Goal: Task Accomplishment & Management: Complete application form

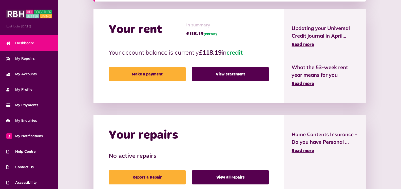
scroll to position [117, 0]
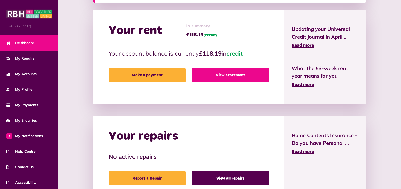
click at [228, 75] on link "View statement" at bounding box center [230, 75] width 77 height 14
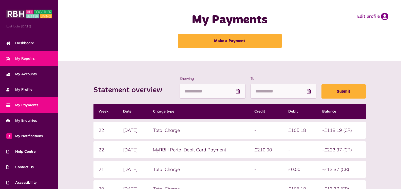
click at [26, 57] on span "My Repairs" at bounding box center [20, 58] width 28 height 5
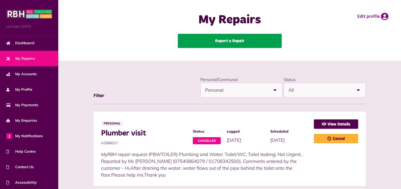
click at [230, 41] on link "Report a Repair" at bounding box center [230, 41] width 104 height 14
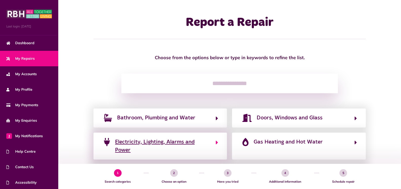
click at [158, 142] on span "Electricity, Lighting, Alarms and Power" at bounding box center [163, 146] width 96 height 16
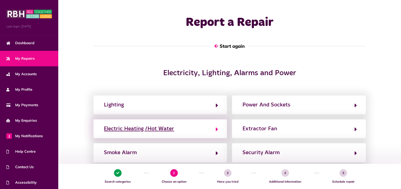
click at [130, 129] on div "Electric Heating /Hot Water" at bounding box center [139, 128] width 70 height 8
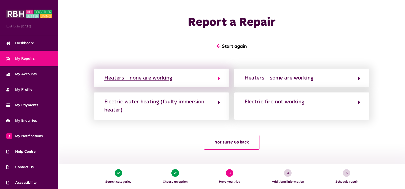
click at [138, 78] on div "Heaters - none are working" at bounding box center [138, 78] width 68 height 8
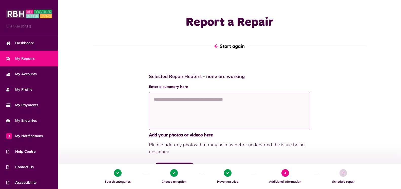
click at [154, 99] on textarea at bounding box center [229, 111] width 161 height 38
paste textarea "**********"
click at [235, 108] on textarea "**********" at bounding box center [229, 111] width 161 height 38
click at [157, 108] on textarea "**********" at bounding box center [229, 111] width 161 height 38
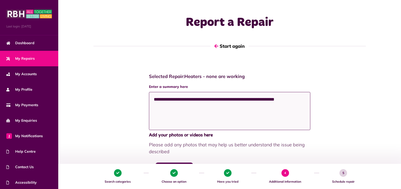
click at [154, 107] on textarea "**********" at bounding box center [229, 111] width 161 height 38
click at [300, 99] on textarea "**********" at bounding box center [229, 111] width 161 height 38
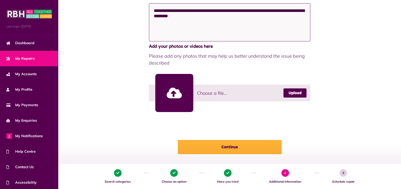
scroll to position [91, 0]
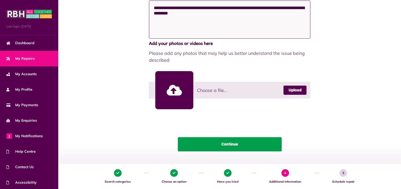
type textarea "**********"
click at [228, 144] on button "Continue" at bounding box center [230, 144] width 104 height 14
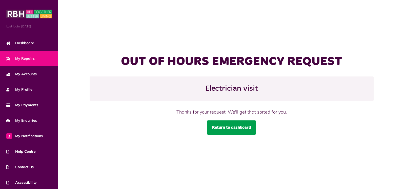
click at [227, 127] on link "Return to dashboard" at bounding box center [231, 127] width 49 height 14
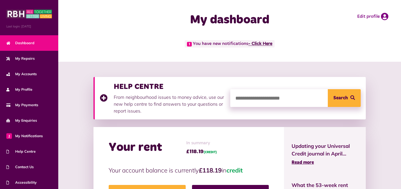
click at [262, 43] on link "- Click Here" at bounding box center [260, 44] width 24 height 5
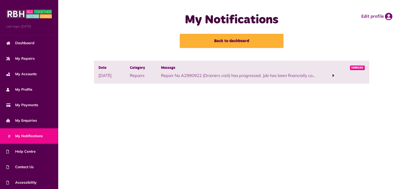
click at [333, 75] on span at bounding box center [334, 75] width 2 height 5
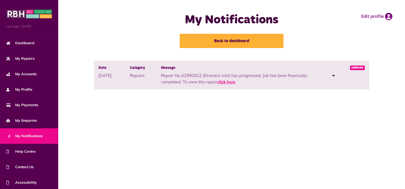
click at [223, 82] on link "click here" at bounding box center [227, 81] width 18 height 5
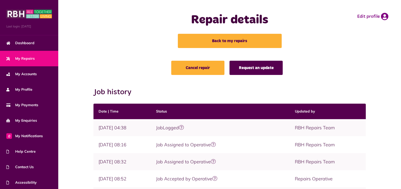
click at [255, 68] on link "Request an update" at bounding box center [256, 68] width 53 height 14
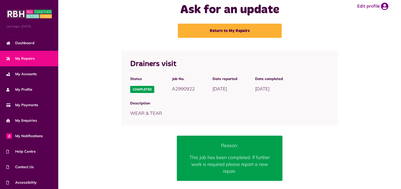
scroll to position [34, 0]
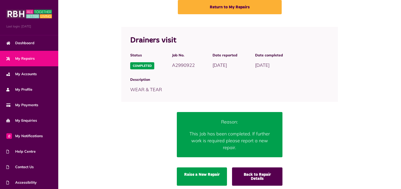
click at [200, 167] on link "Raise a New Repair" at bounding box center [202, 176] width 50 height 18
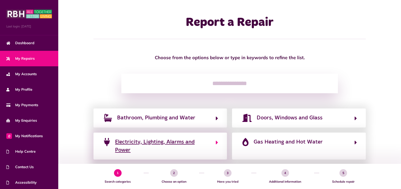
click at [136, 141] on span "Electricity, Lighting, Alarms and Power" at bounding box center [163, 146] width 96 height 16
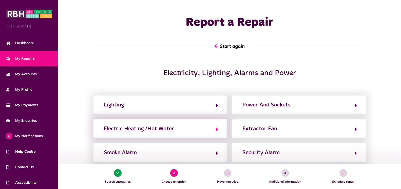
click at [134, 129] on div "Electric Heating /Hot Water" at bounding box center [139, 128] width 70 height 8
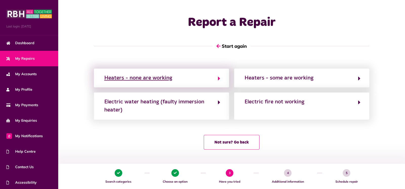
click at [218, 78] on icon "button" at bounding box center [219, 78] width 2 height 6
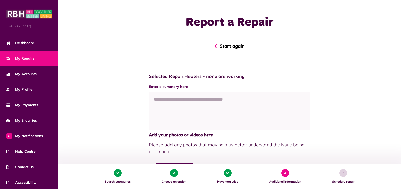
click at [153, 99] on textarea at bounding box center [229, 111] width 161 height 38
paste textarea "**********"
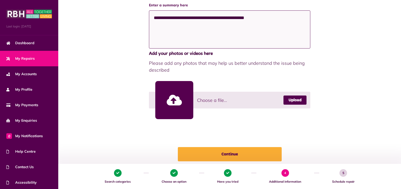
scroll to position [102, 0]
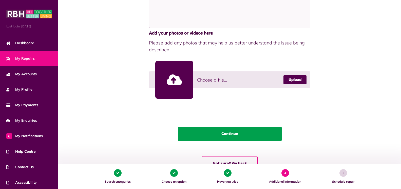
type textarea "**********"
click at [230, 134] on button "Continue" at bounding box center [230, 133] width 104 height 14
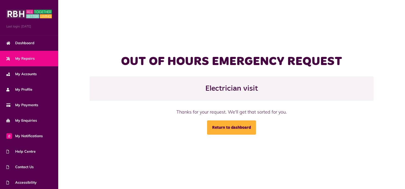
click at [289, 111] on div "Thanks for your request. We'll get that sorted for you." at bounding box center [232, 111] width 237 height 7
drag, startPoint x: 287, startPoint y: 112, endPoint x: 274, endPoint y: 110, distance: 12.6
click at [274, 110] on div "Thanks for your request. We'll get that sorted for you." at bounding box center [232, 111] width 237 height 7
click at [290, 127] on div "OUT OF HOURS EMERGENCY REQUEST Electrician visit Thanks for your request. We'll…" at bounding box center [232, 94] width 284 height 80
drag, startPoint x: 286, startPoint y: 112, endPoint x: 178, endPoint y: 111, distance: 108.2
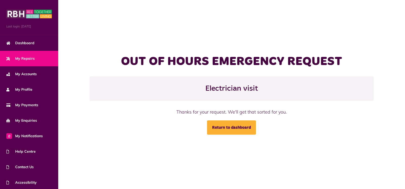
click at [178, 111] on div "Thanks for your request. We'll get that sorted for you." at bounding box center [232, 111] width 237 height 7
copy div "Thanks for your request. We'll get that sorted for you"
click at [343, 122] on div "OUT OF HOURS EMERGENCY REQUEST Electrician visit Thanks for your request. We'll…" at bounding box center [232, 94] width 284 height 80
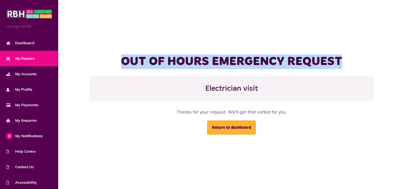
drag, startPoint x: 342, startPoint y: 63, endPoint x: 123, endPoint y: 63, distance: 218.9
click at [123, 63] on h1 "OUT OF HOURS EMERGENCY REQUEST" at bounding box center [232, 61] width 237 height 15
copy h1 "OUT OF HOURS EMERGENCY REQUEST"
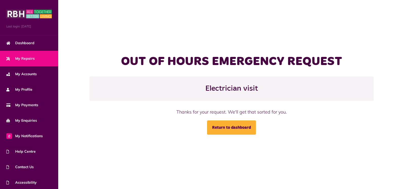
click at [133, 136] on div "OUT OF HOURS EMERGENCY REQUEST Electrician visit Thanks for your request. We'll…" at bounding box center [231, 94] width 347 height 189
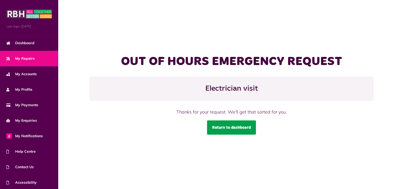
click at [231, 126] on link "Return to dashboard" at bounding box center [231, 127] width 49 height 14
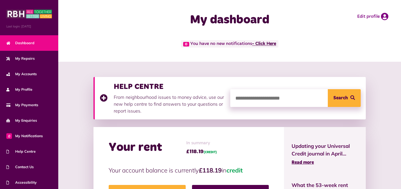
click at [264, 44] on link "- Click Here" at bounding box center [264, 44] width 24 height 5
